Goal: Task Accomplishment & Management: Manage account settings

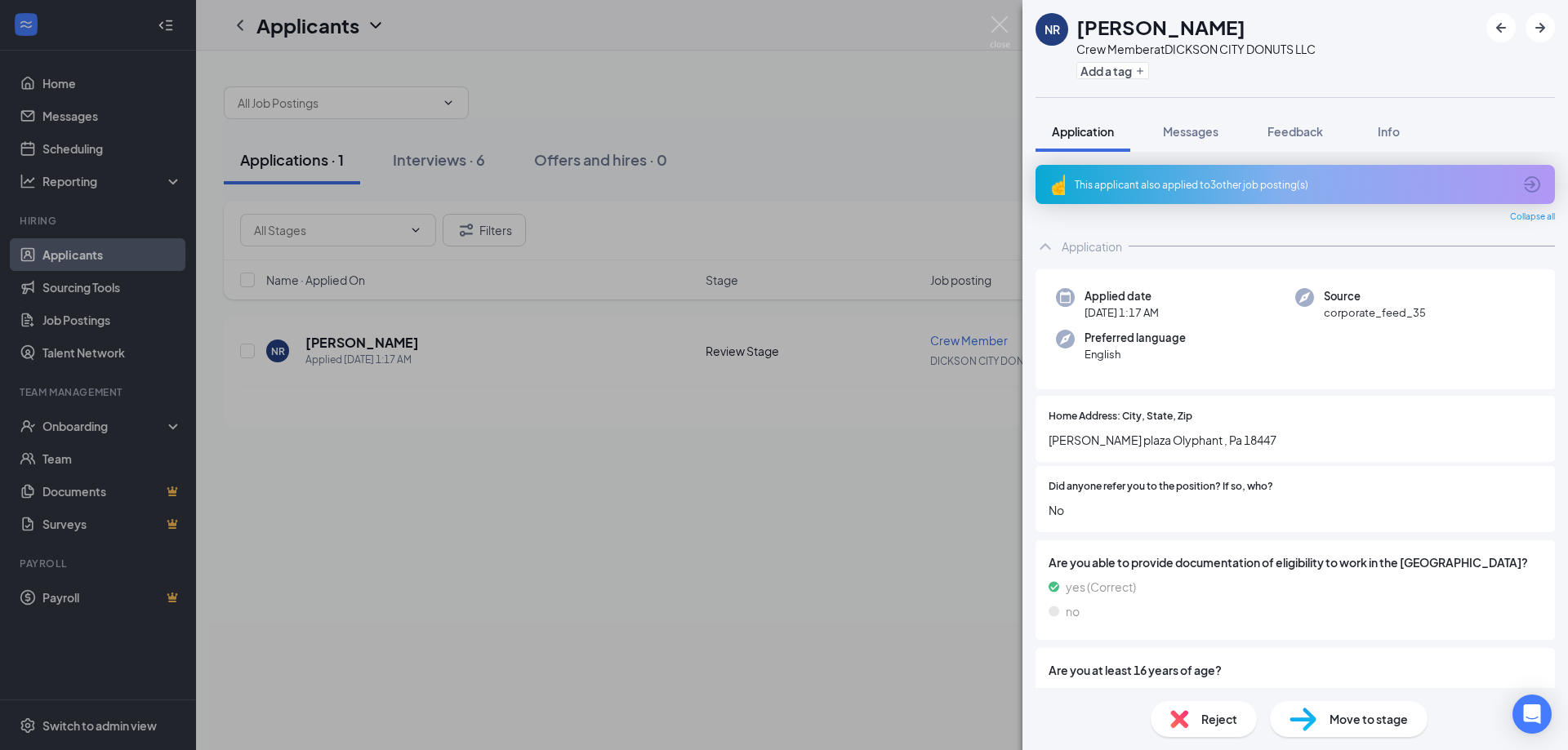
click at [1198, 721] on div "Reject" at bounding box center [1204, 719] width 106 height 36
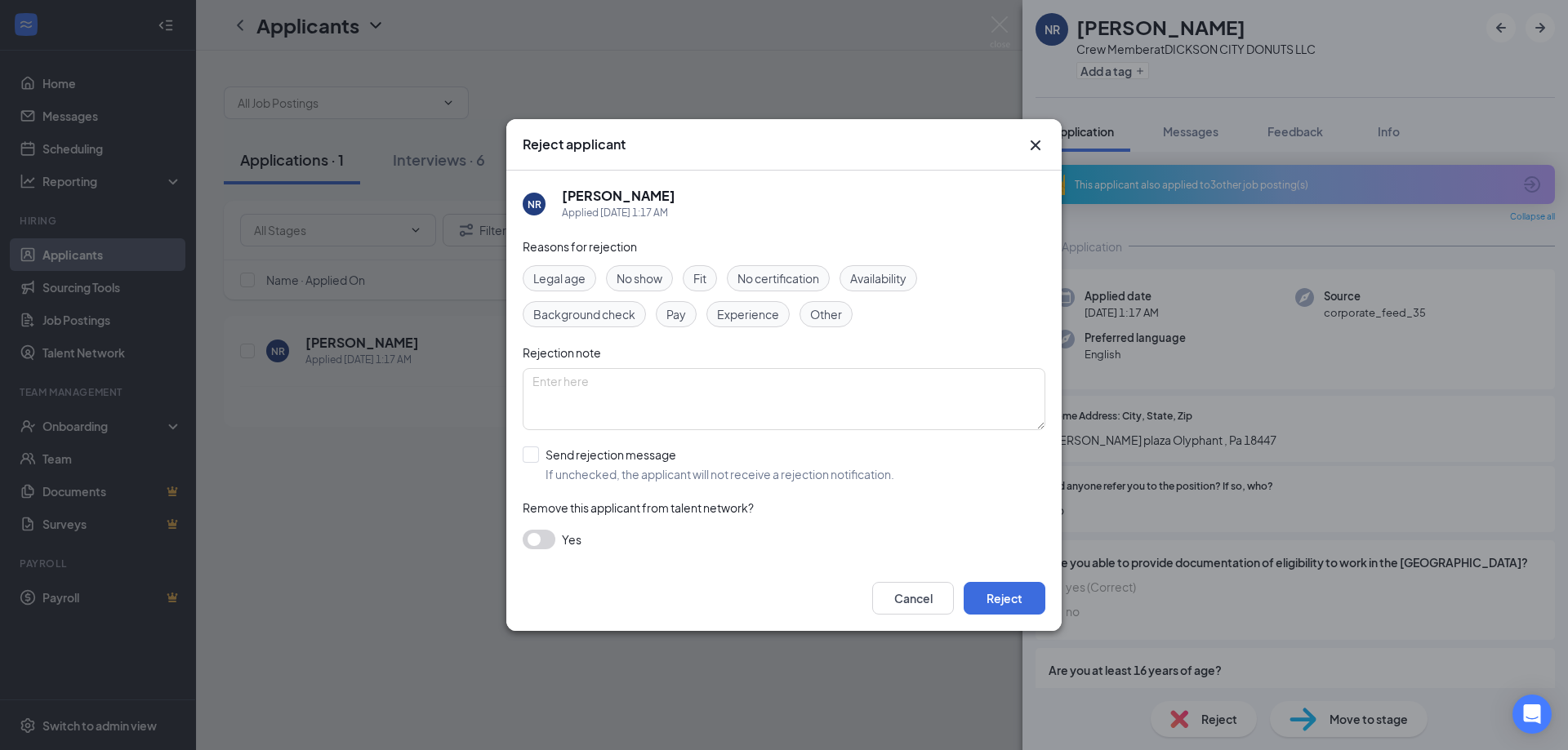
click at [636, 277] on span "No show" at bounding box center [639, 278] width 46 height 18
click at [995, 602] on button "Reject" at bounding box center [1004, 598] width 81 height 33
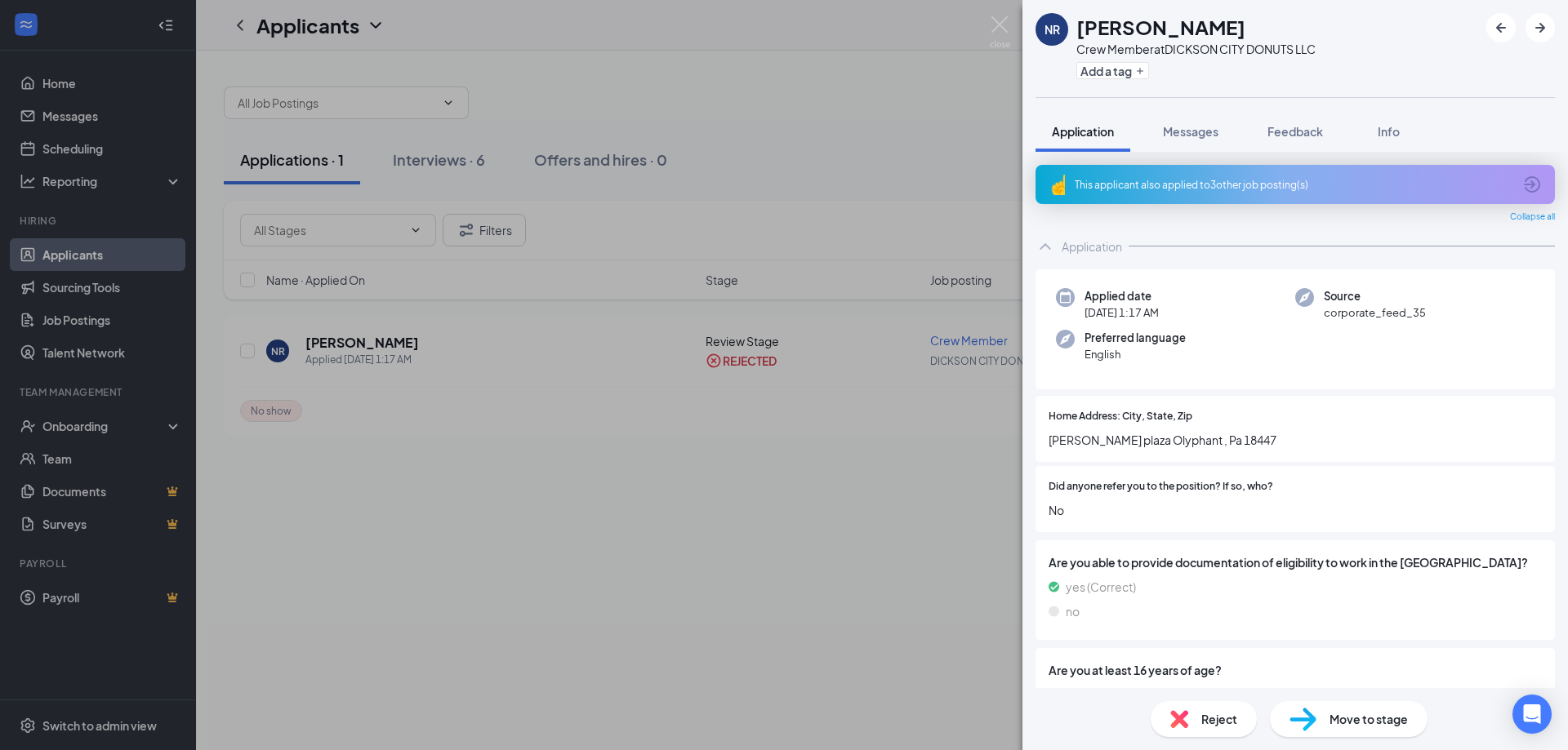
click at [791, 27] on div "NR [PERSON_NAME] Crew Member at DICKSON CITY DONUTS LLC Add a tag Application M…" at bounding box center [784, 375] width 1568 height 750
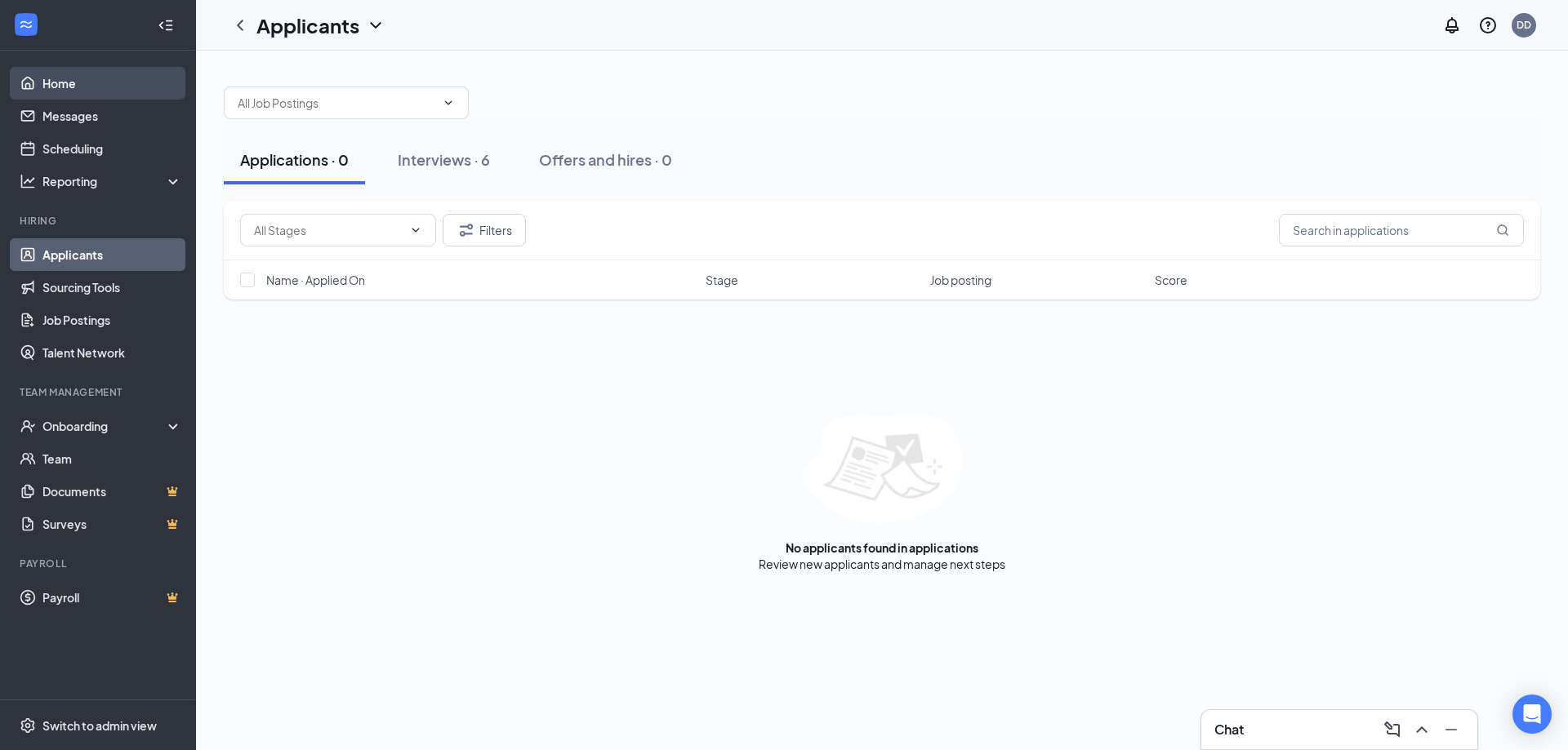
click at [65, 79] on link "Home" at bounding box center [112, 83] width 140 height 33
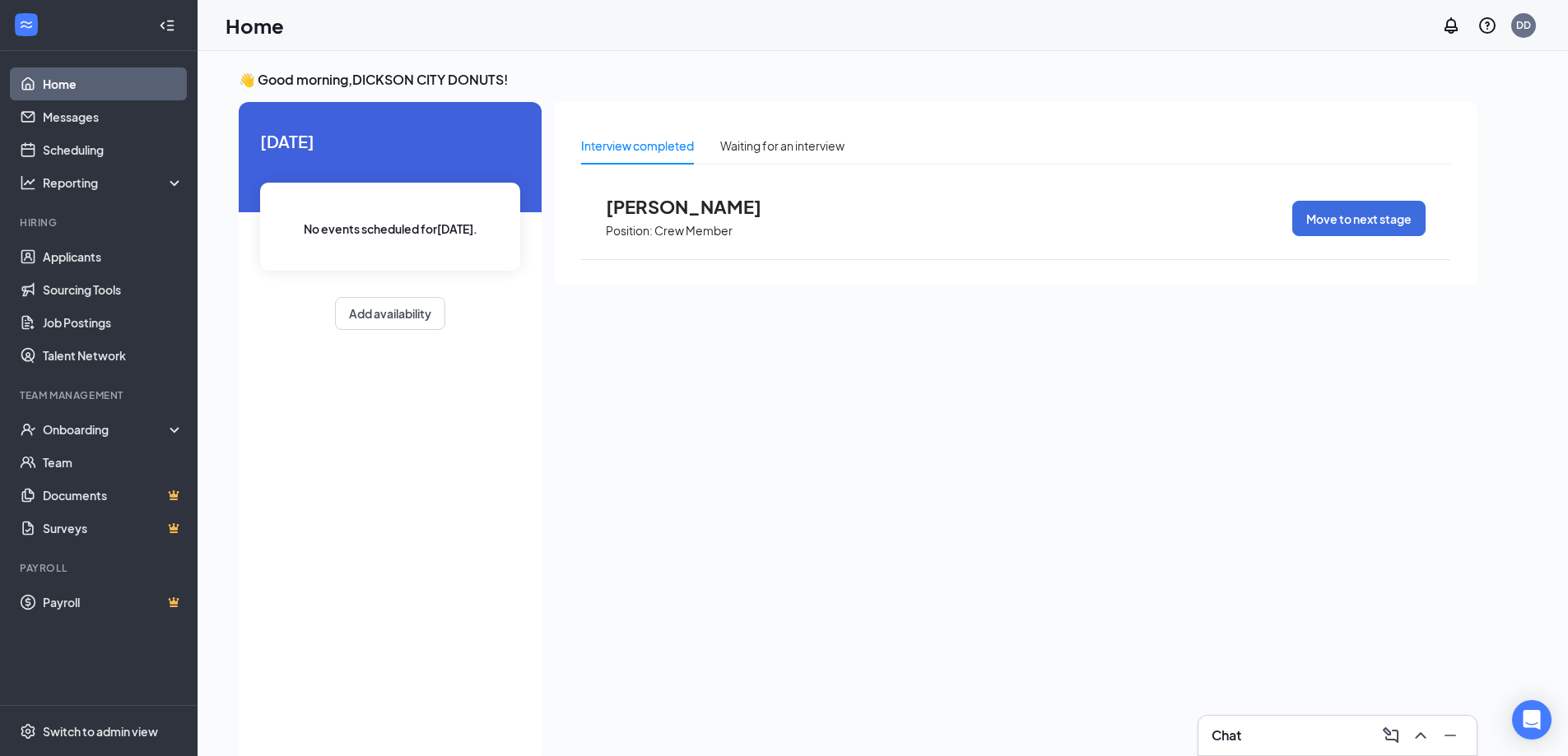
click at [648, 223] on p "Position:" at bounding box center [629, 231] width 47 height 16
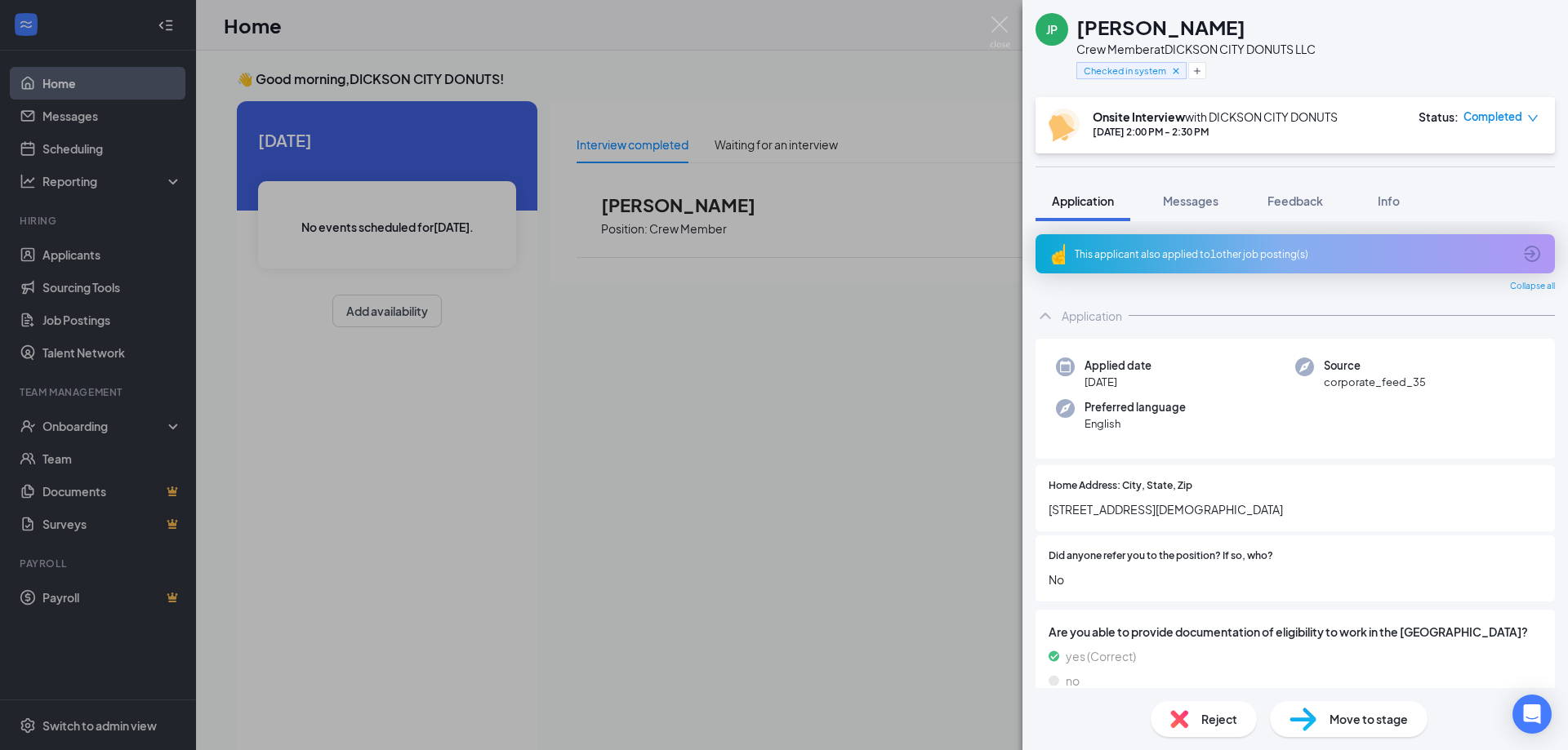
click at [1213, 716] on span "Reject" at bounding box center [1219, 719] width 36 height 18
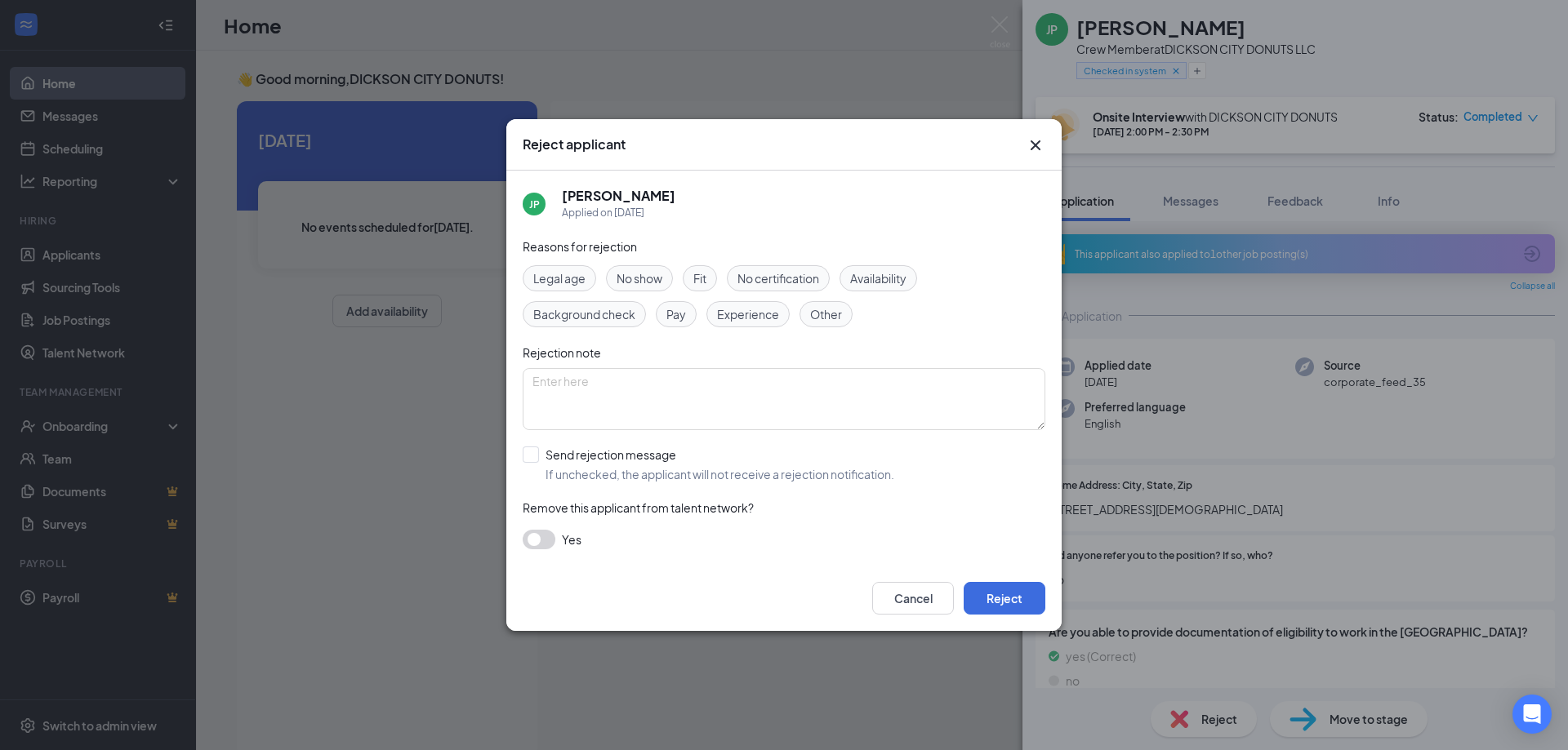
click at [894, 274] on span "Availability" at bounding box center [879, 278] width 57 height 18
click at [1010, 595] on button "Reject" at bounding box center [1004, 598] width 81 height 33
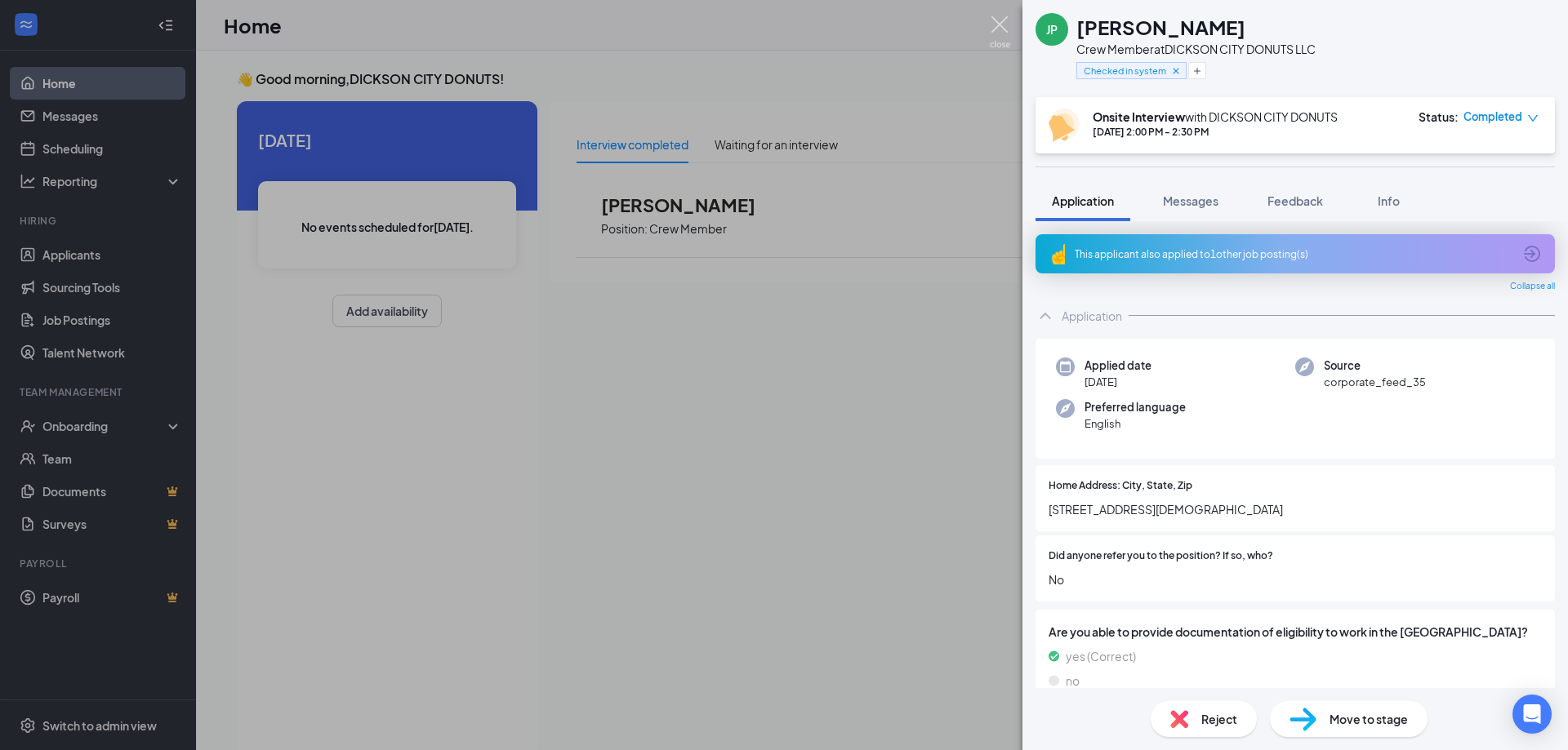
click at [993, 27] on img at bounding box center [1000, 32] width 20 height 32
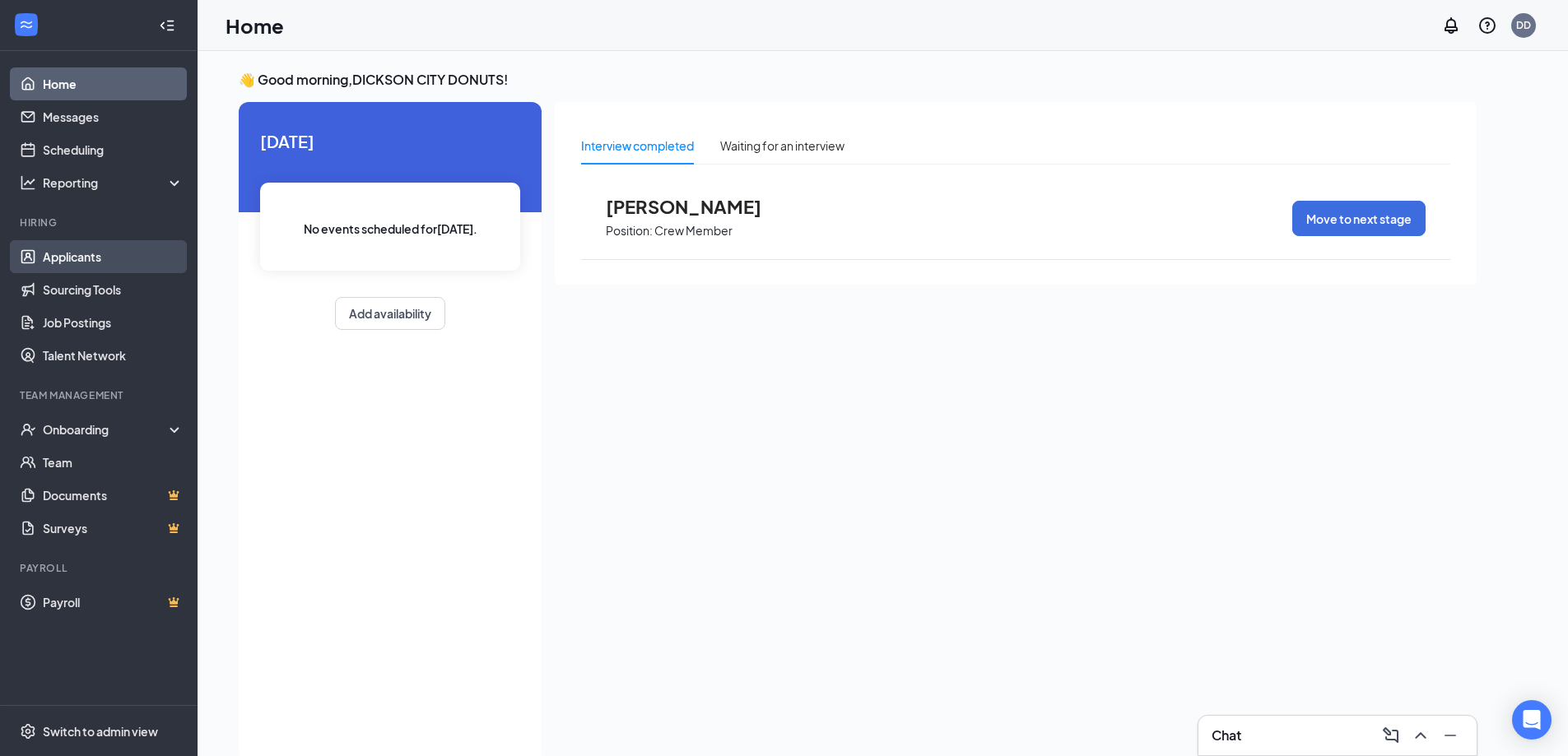
click at [56, 251] on link "Applicants" at bounding box center [113, 256] width 141 height 33
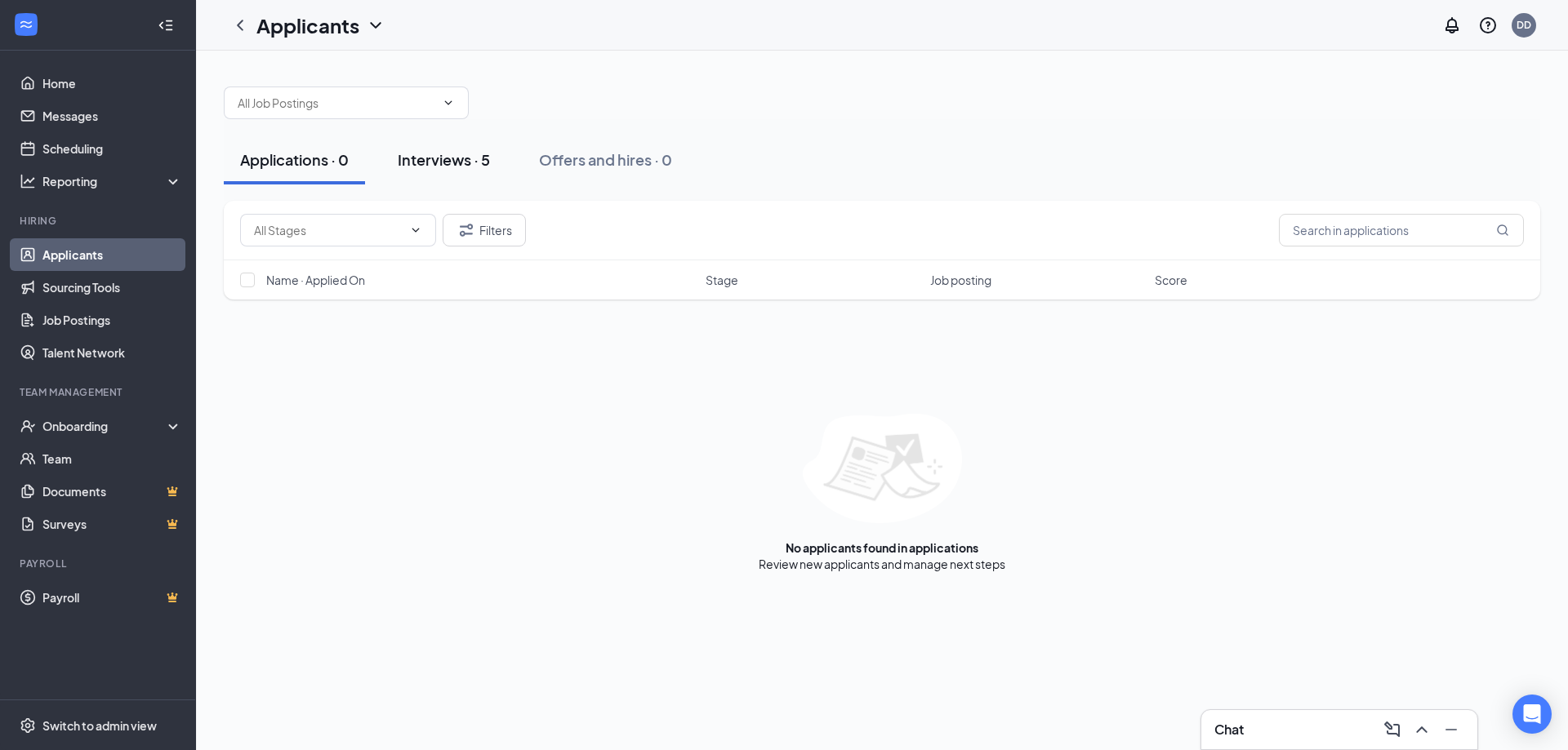
click at [458, 156] on div "Interviews · 5" at bounding box center [444, 159] width 92 height 20
